Goal: Task Accomplishment & Management: Manage account settings

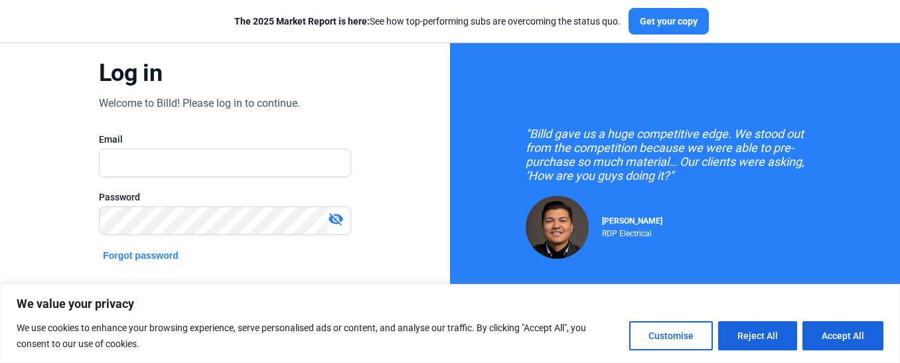
scroll to position [133, 0]
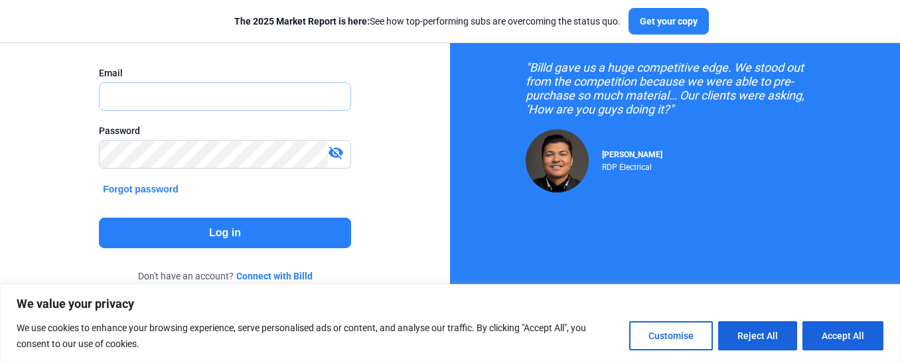
type input "[PERSON_NAME][EMAIL_ADDRESS][DOMAIN_NAME]"
click at [336, 150] on mat-icon "visibility_off" at bounding box center [336, 153] width 16 height 16
click at [336, 150] on mat-icon "visibility" at bounding box center [336, 153] width 16 height 16
click at [235, 230] on button "Log in" at bounding box center [225, 233] width 252 height 31
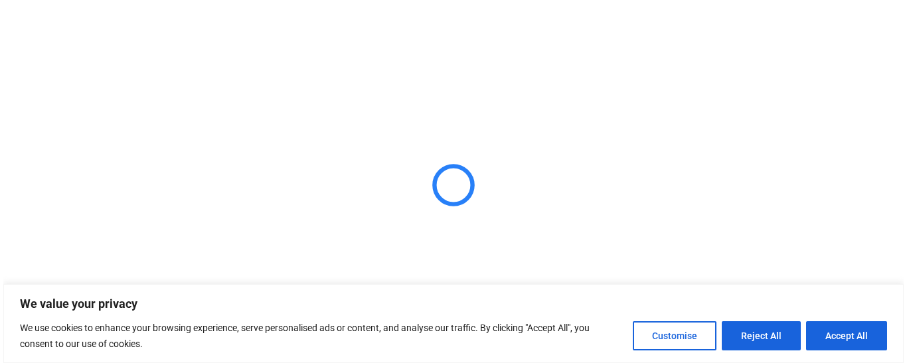
scroll to position [0, 0]
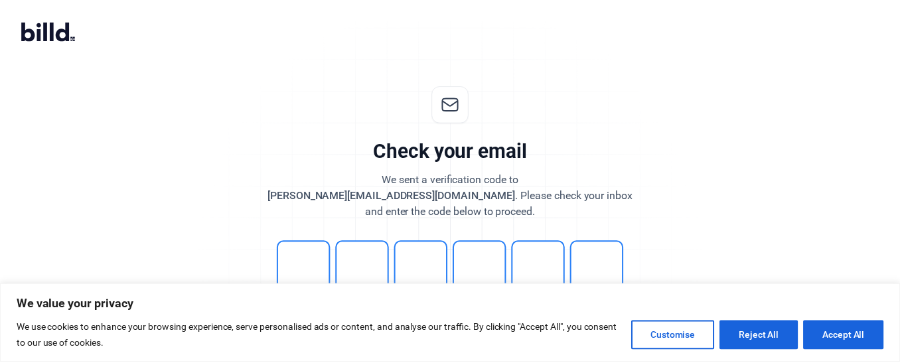
scroll to position [63, 0]
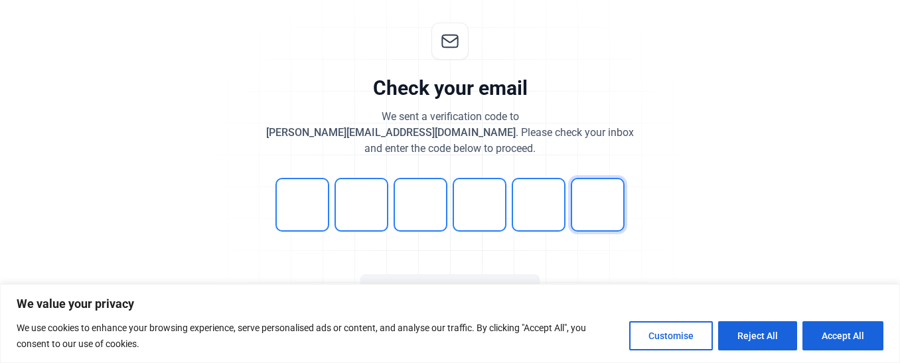
type input "3"
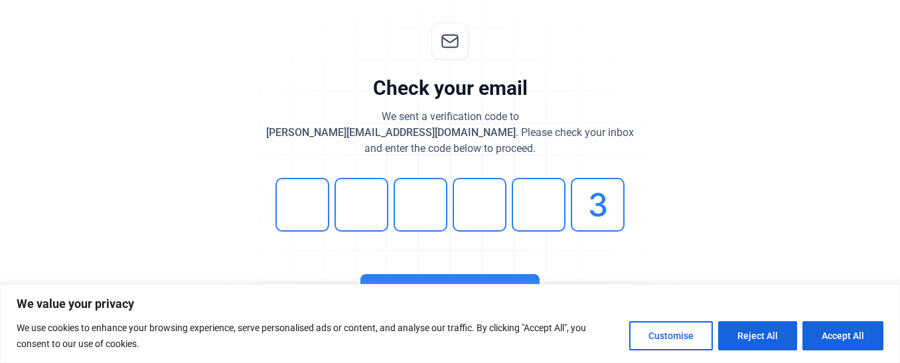
click at [412, 280] on button "Continue" at bounding box center [449, 289] width 179 height 31
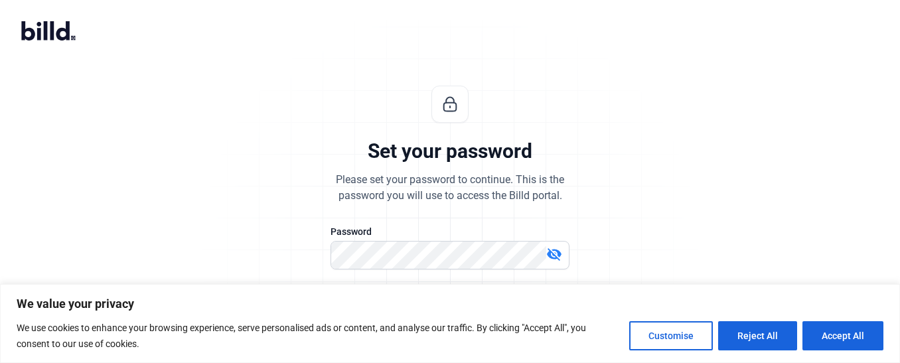
scroll to position [66, 0]
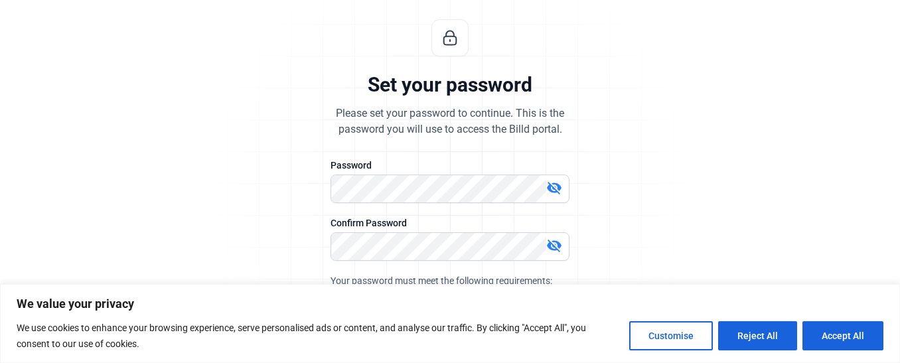
click at [554, 187] on mat-icon "visibility_off" at bounding box center [554, 188] width 16 height 16
click at [554, 187] on mat-icon "visibility" at bounding box center [554, 188] width 16 height 16
click at [554, 247] on mat-icon "visibility_off" at bounding box center [554, 246] width 16 height 16
click at [554, 247] on mat-icon "visibility" at bounding box center [554, 246] width 16 height 16
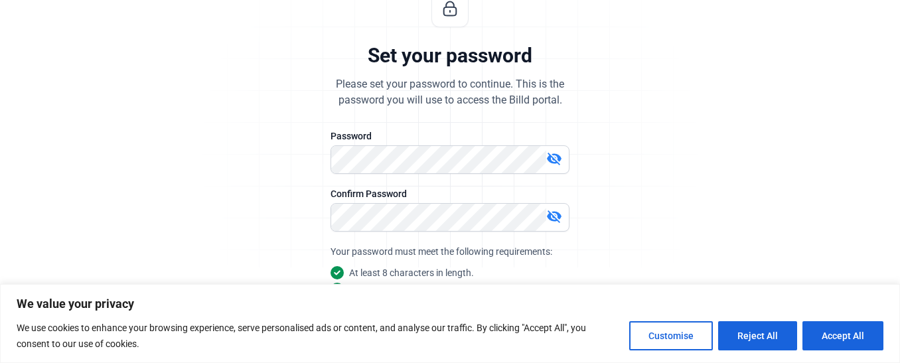
scroll to position [228, 0]
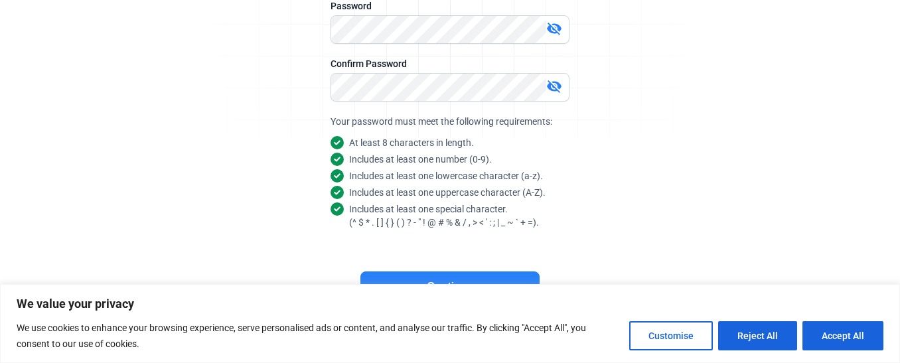
click at [477, 274] on button "Continue" at bounding box center [449, 286] width 179 height 31
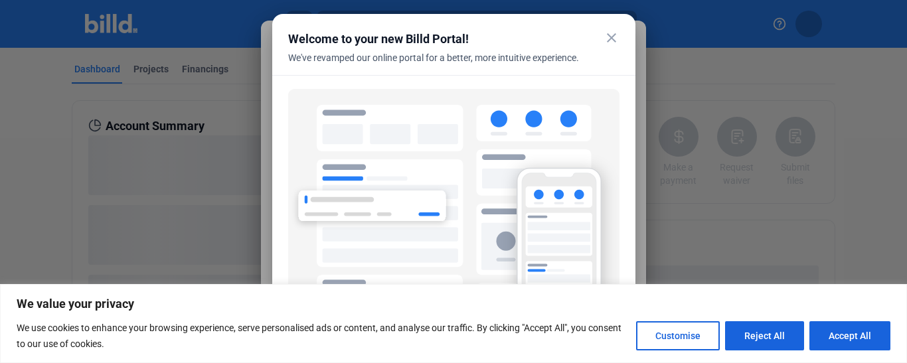
scroll to position [125, 0]
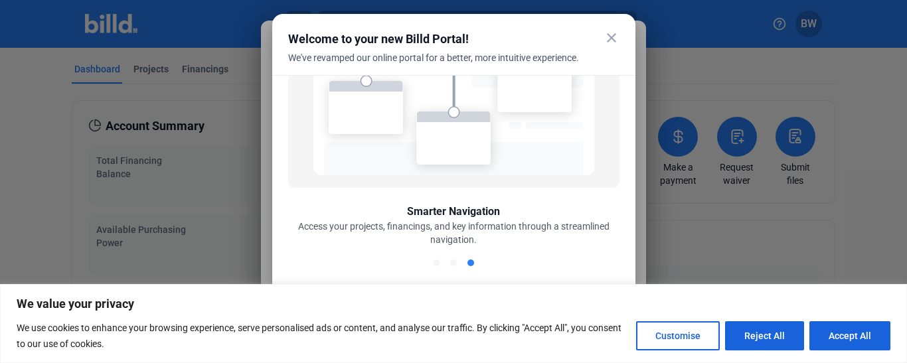
click at [701, 242] on div at bounding box center [453, 181] width 907 height 363
click at [737, 248] on div at bounding box center [453, 181] width 907 height 363
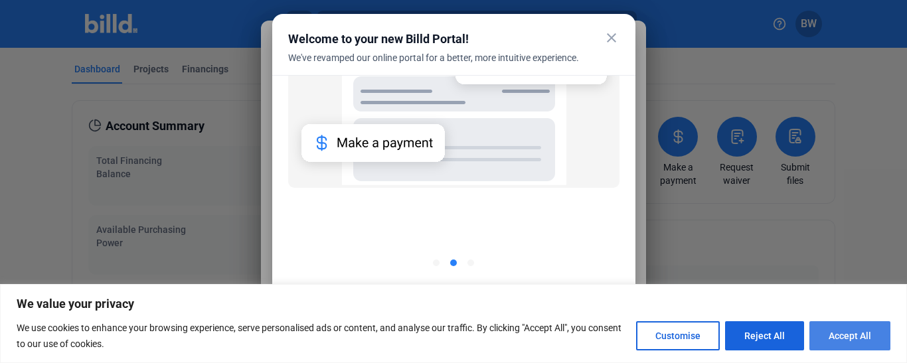
click at [845, 330] on button "Accept All" at bounding box center [849, 335] width 81 height 29
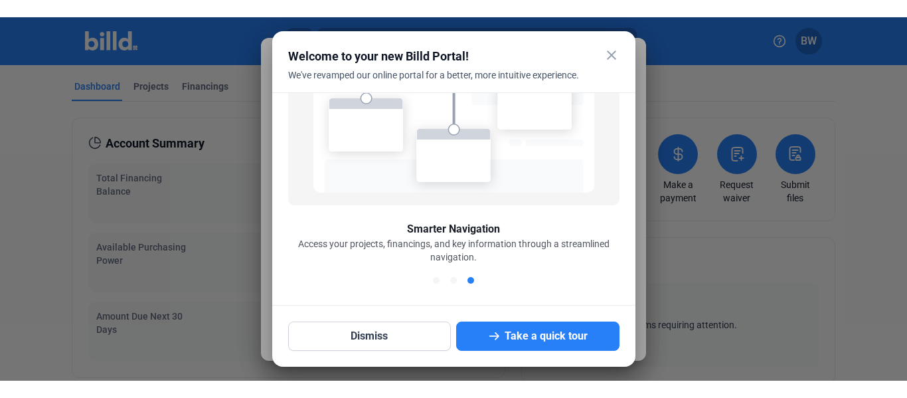
scroll to position [0, 0]
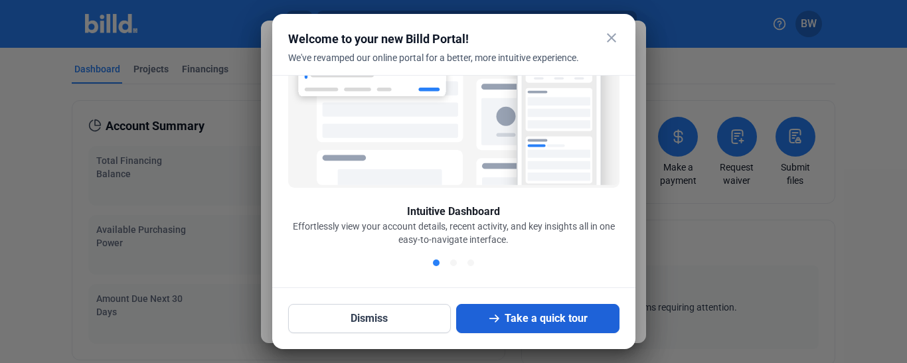
click at [501, 319] on icon at bounding box center [494, 318] width 14 height 14
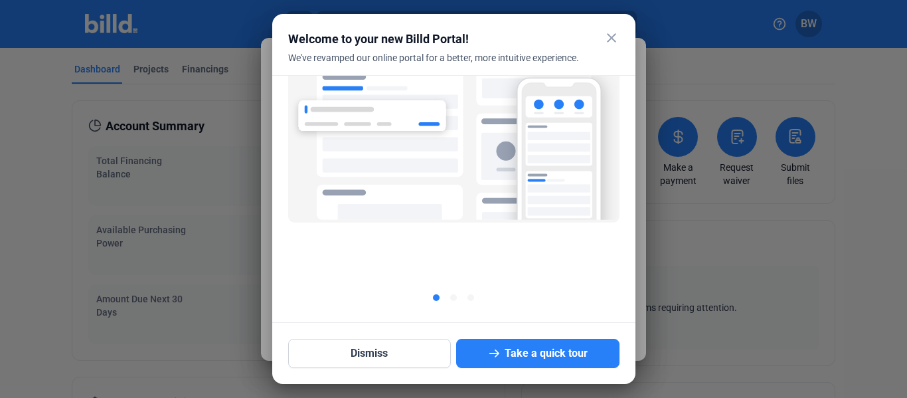
scroll to position [90, 0]
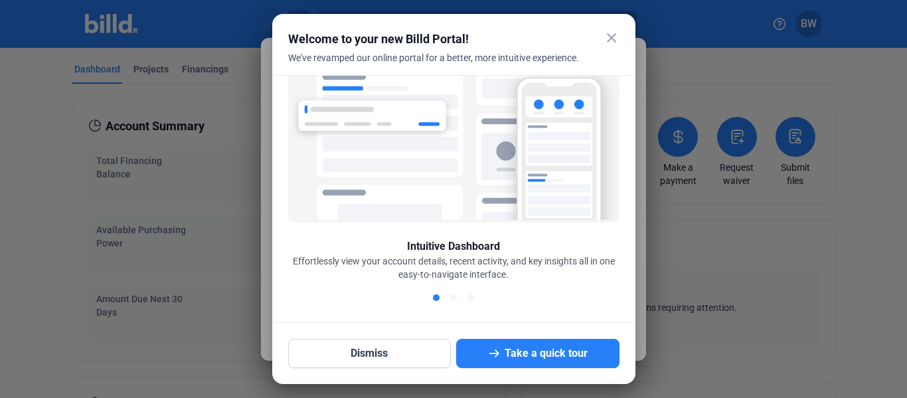
click at [610, 38] on mat-icon "close" at bounding box center [611, 38] width 16 height 16
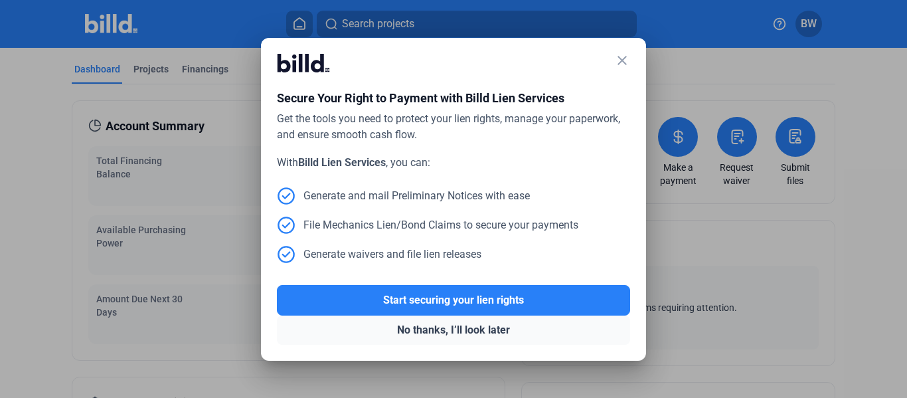
click at [443, 327] on button "No thanks, I’ll look later" at bounding box center [453, 329] width 353 height 29
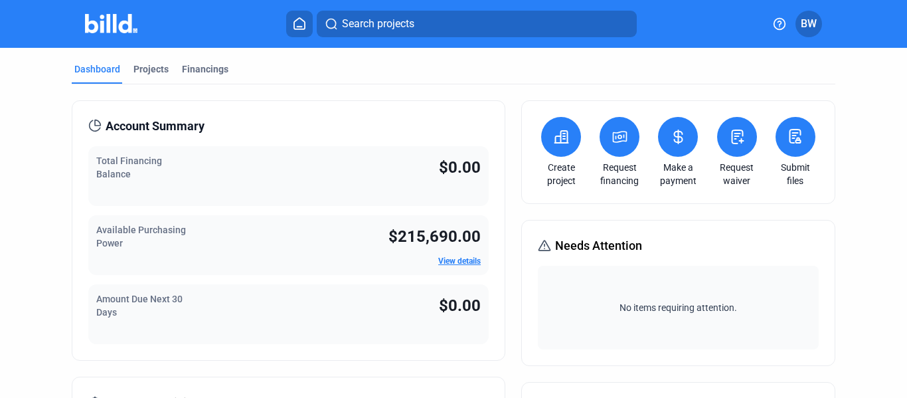
click at [615, 144] on icon at bounding box center [619, 137] width 17 height 16
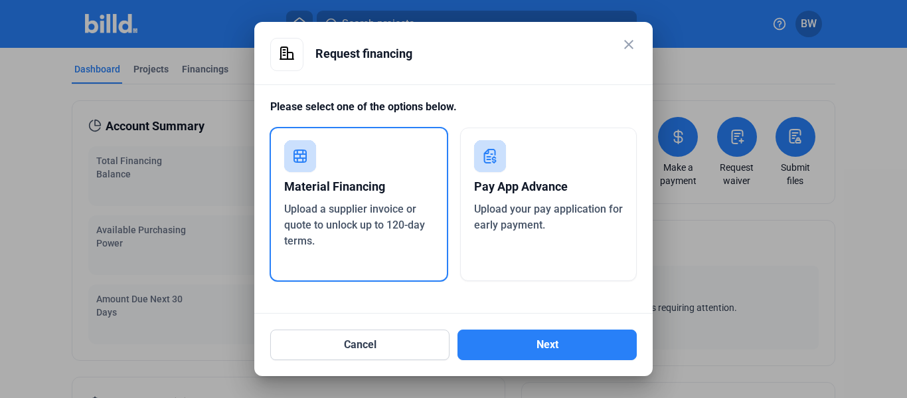
click at [626, 40] on mat-icon "close" at bounding box center [629, 45] width 16 height 16
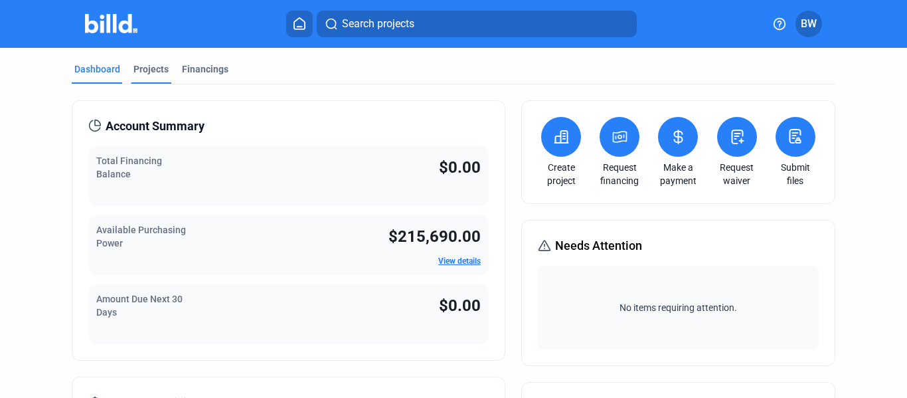
click at [153, 70] on div "Projects" at bounding box center [150, 68] width 35 height 13
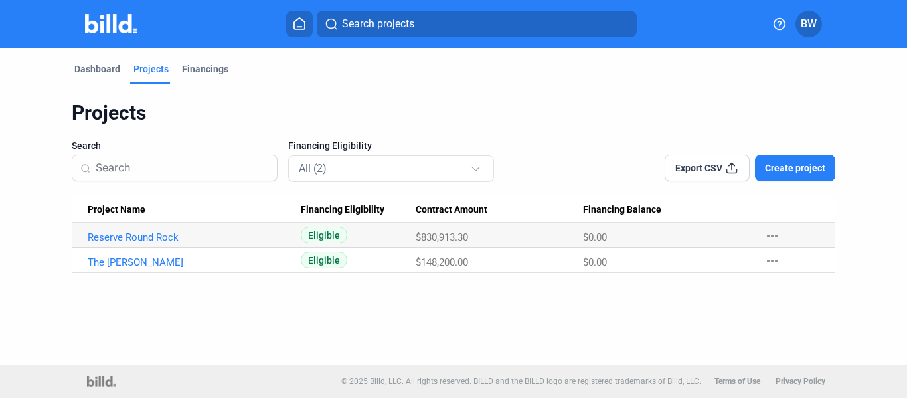
click at [814, 165] on span "Create project" at bounding box center [795, 167] width 60 height 13
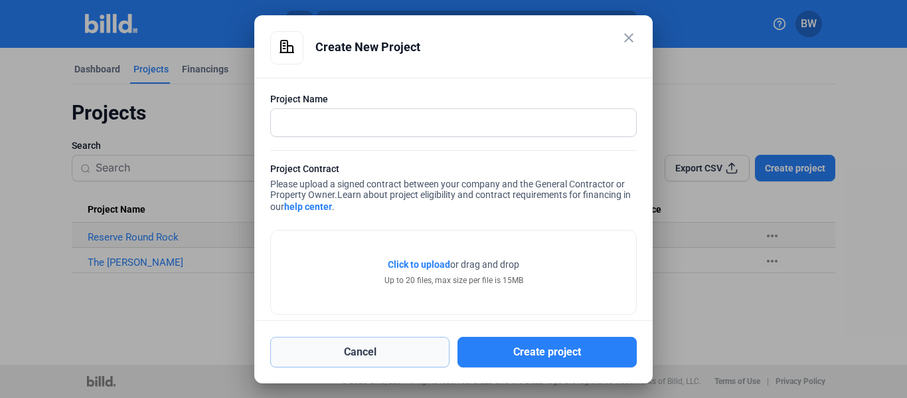
click at [361, 352] on button "Cancel" at bounding box center [359, 351] width 179 height 31
